Goal: Transaction & Acquisition: Download file/media

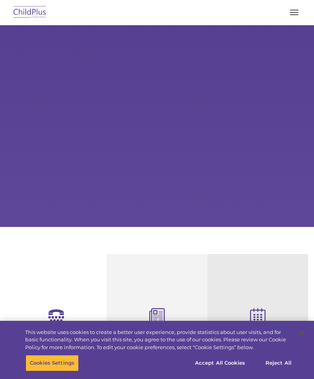
select select "MEDIUM"
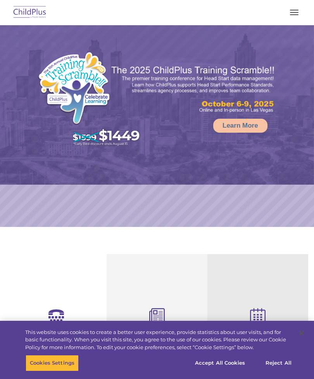
select select "MEDIUM"
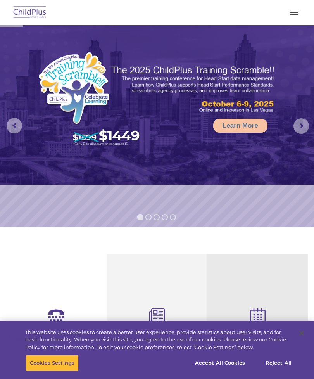
click at [33, 14] on img at bounding box center [30, 12] width 36 height 18
click at [297, 17] on button "button" at bounding box center [294, 12] width 16 height 12
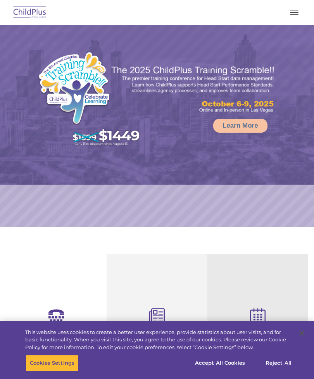
select select "MEDIUM"
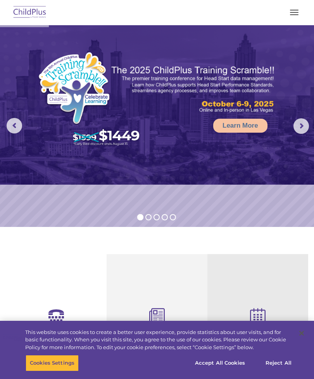
click at [292, 15] on button "button" at bounding box center [294, 12] width 16 height 12
select select "MEDIUM"
click at [292, 15] on button "button" at bounding box center [294, 12] width 16 height 12
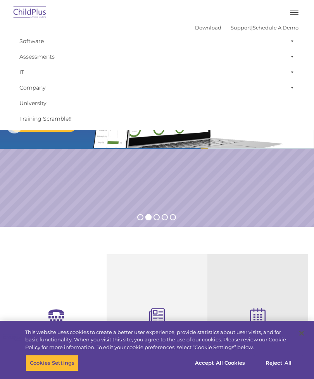
click at [294, 13] on button "button" at bounding box center [294, 12] width 16 height 12
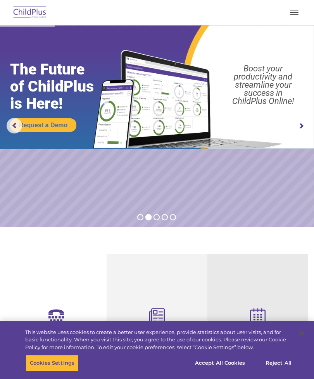
click at [294, 12] on button "button" at bounding box center [294, 12] width 16 height 12
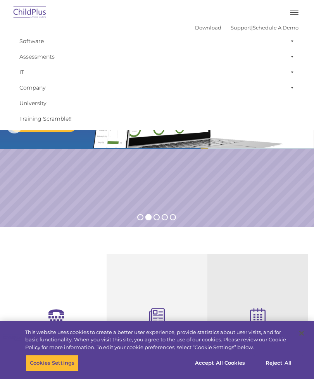
click at [200, 29] on link "Download" at bounding box center [208, 27] width 26 height 6
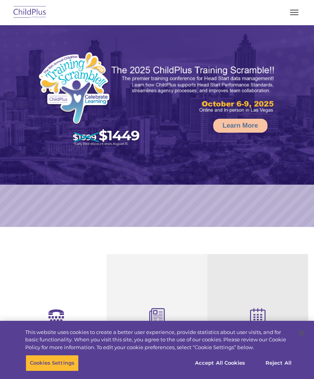
select select "MEDIUM"
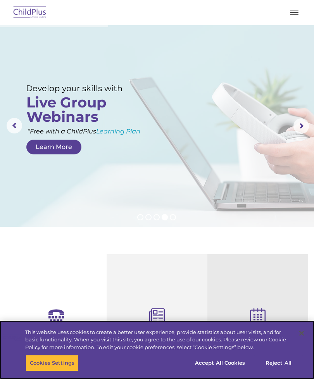
click at [235, 362] on button "Accept All Cookies" at bounding box center [220, 363] width 59 height 16
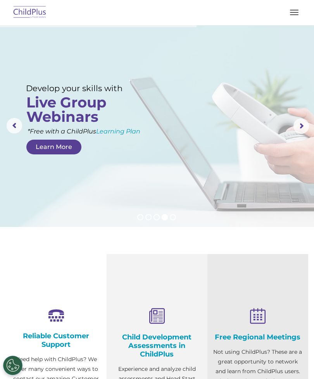
click at [294, 15] on button "button" at bounding box center [294, 12] width 16 height 12
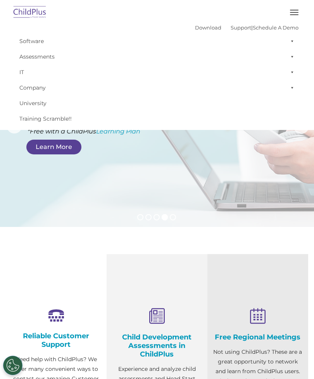
click at [296, 15] on span "button" at bounding box center [294, 14] width 9 height 1
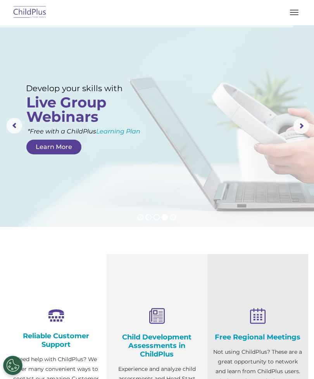
click at [293, 12] on span "button" at bounding box center [294, 12] width 9 height 1
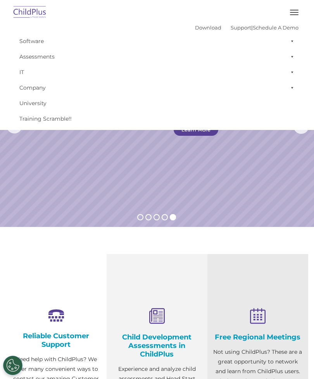
click at [197, 25] on link "Download" at bounding box center [208, 27] width 26 height 6
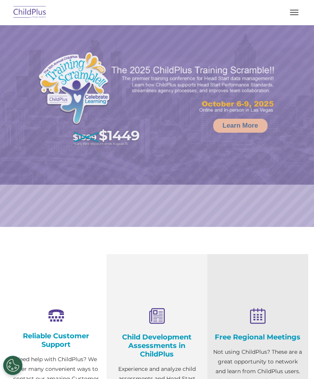
select select "MEDIUM"
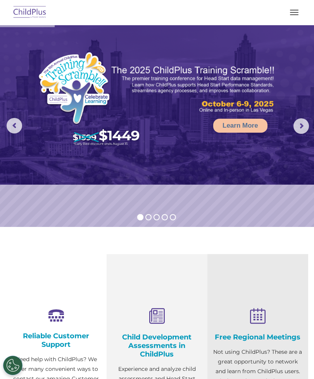
click at [294, 11] on button "button" at bounding box center [294, 12] width 16 height 12
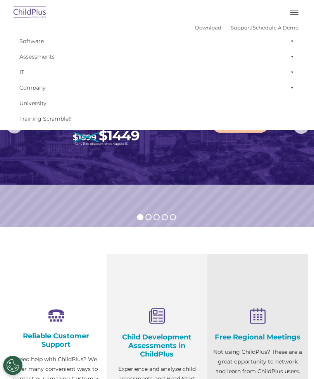
click at [201, 30] on link "Download" at bounding box center [208, 27] width 26 height 6
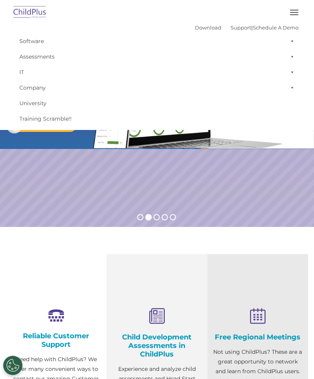
click at [297, 12] on span "button" at bounding box center [294, 12] width 9 height 1
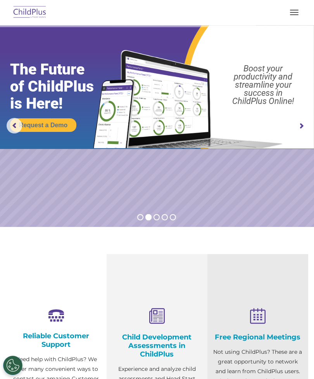
click at [299, 10] on button "button" at bounding box center [294, 12] width 16 height 12
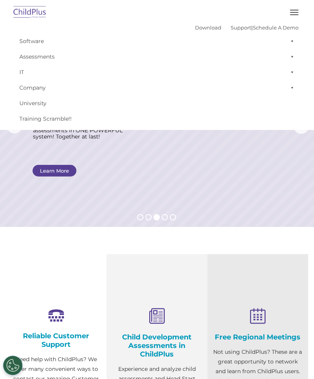
click at [21, 40] on link "Software" at bounding box center [156, 40] width 283 height 15
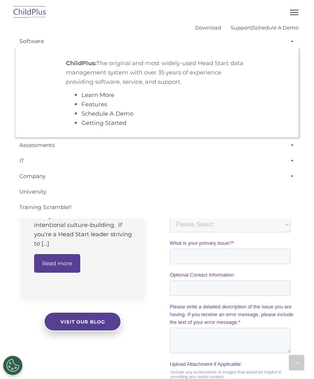
scroll to position [529, 0]
